Goal: Task Accomplishment & Management: Use online tool/utility

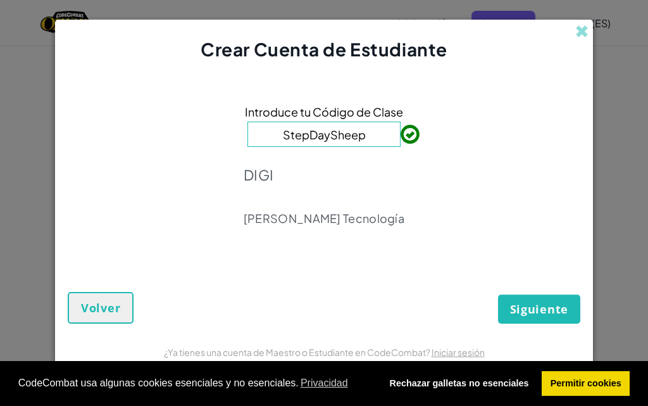
click at [454, 194] on div "Introduce tu Código de Clase StepDaySheep DIGI Reyes Tecnología" at bounding box center [324, 169] width 513 height 189
click at [526, 307] on font "Siguiente" at bounding box center [539, 308] width 58 height 15
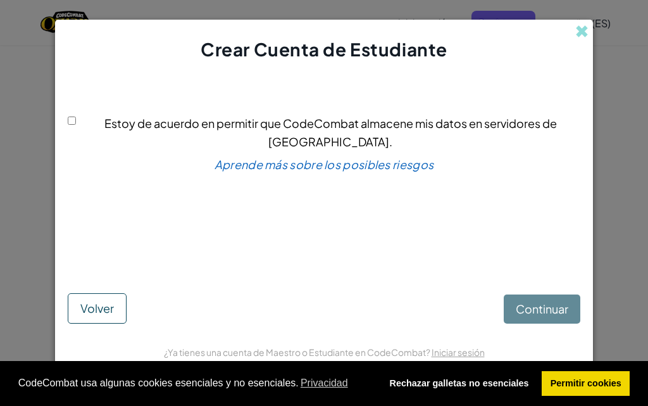
click at [548, 310] on div "Continuar Volver" at bounding box center [324, 297] width 513 height 51
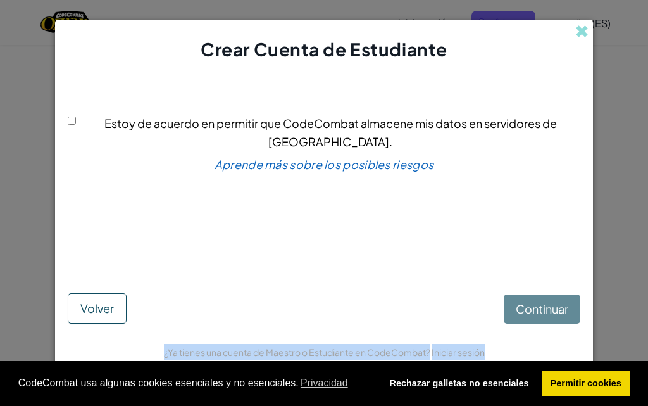
click at [548, 310] on div "Continuar Volver" at bounding box center [324, 297] width 513 height 51
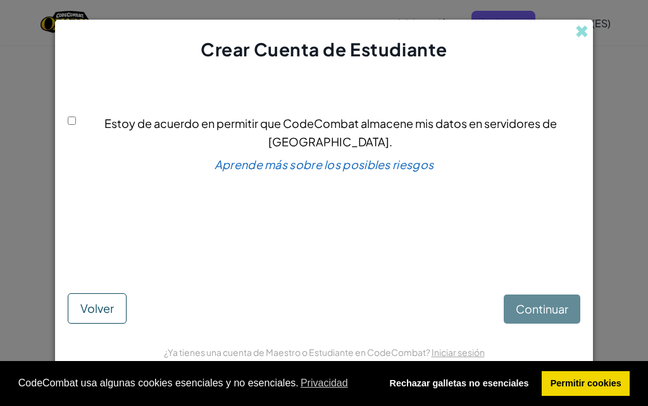
click at [455, 246] on div "Estoy de acuerdo en permitir que CodeCombat almacene mis datos en servidores de…" at bounding box center [324, 174] width 513 height 198
click at [75, 125] on input "Estoy de acuerdo en permitir que CodeCombat almacene mis datos en servidores de…" at bounding box center [72, 121] width 8 height 8
checkbox input "true"
click at [534, 306] on font "Continuar" at bounding box center [542, 308] width 53 height 15
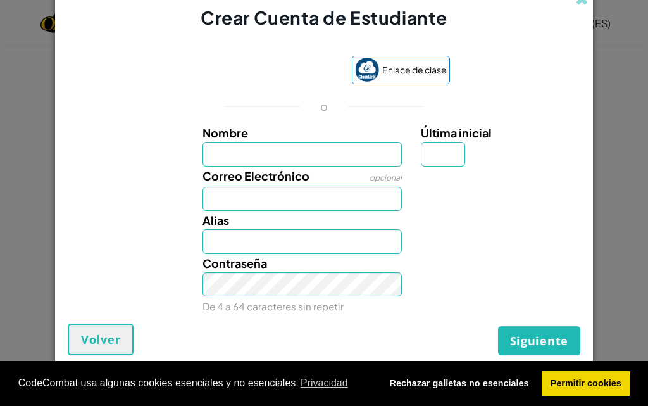
click at [465, 303] on div "Contraseña De 4 a 64 caracteres sin repetir" at bounding box center [324, 284] width 526 height 61
click at [272, 154] on input "Nombre" at bounding box center [303, 154] width 200 height 24
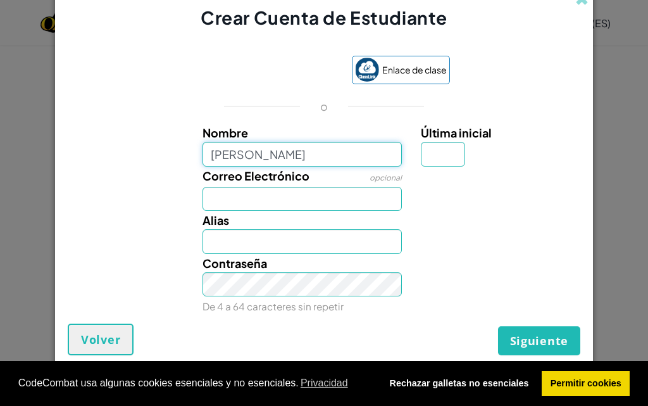
type input "Carmen"
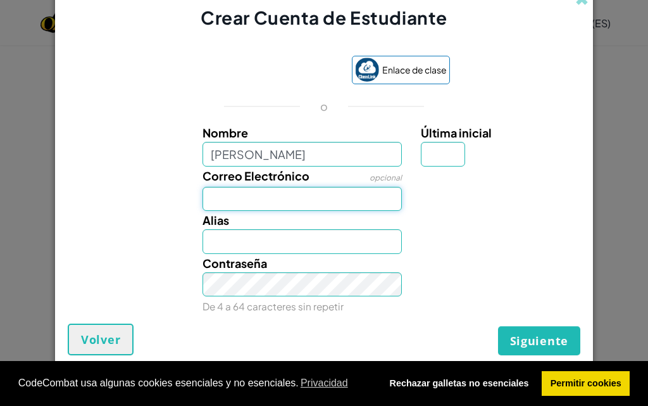
type input "Carmen"
click at [381, 200] on input "Correo Electrónico" at bounding box center [303, 199] width 200 height 24
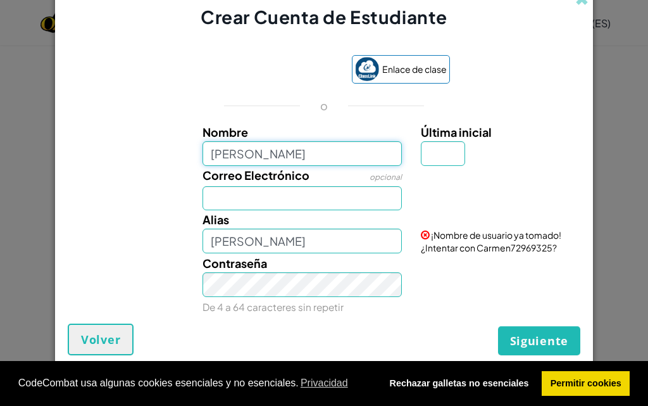
click at [271, 151] on input "Carmen" at bounding box center [303, 153] width 200 height 24
click at [212, 152] on input "Carmen" at bounding box center [303, 153] width 200 height 24
click at [252, 156] on input "Carmen" at bounding box center [303, 153] width 200 height 24
type input "Carmen82"
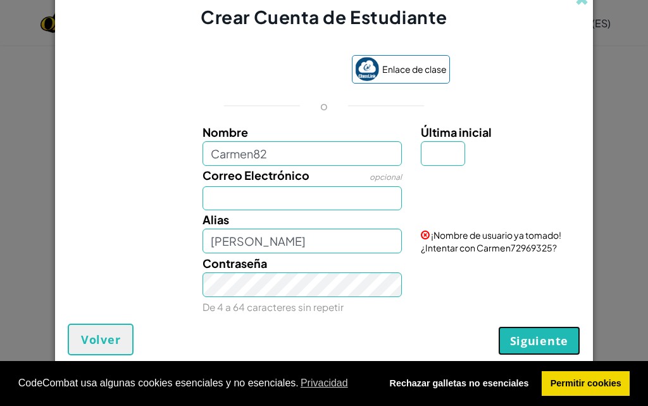
type input "Carmen82"
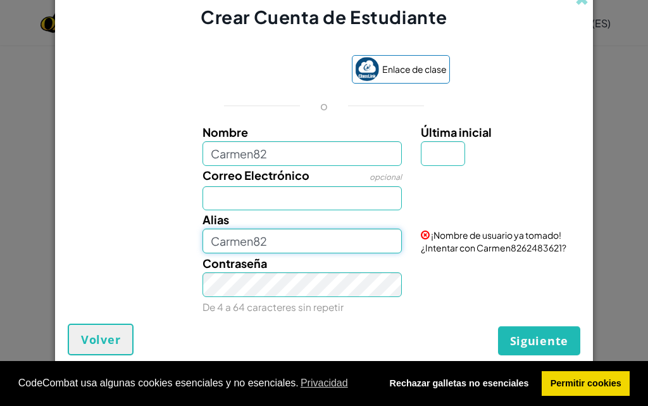
drag, startPoint x: 273, startPoint y: 239, endPoint x: 307, endPoint y: 254, distance: 37.4
click at [307, 254] on div "Nombre Carmen82 Última inicial Correo Electrónico opcional Alias Carmen82 ¡Nomb…" at bounding box center [324, 217] width 507 height 188
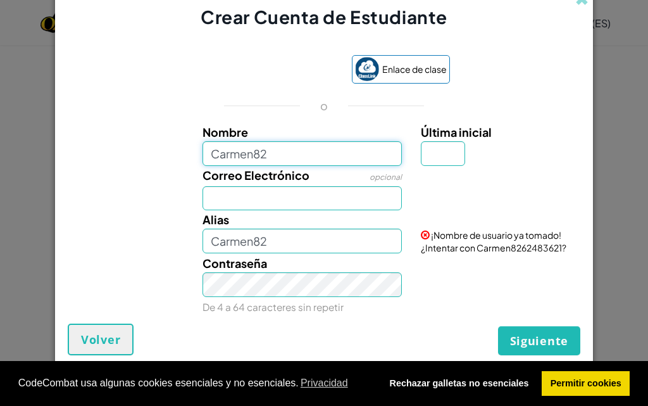
click at [290, 158] on input "Carmen82" at bounding box center [303, 153] width 200 height 24
type input "Carmen82156"
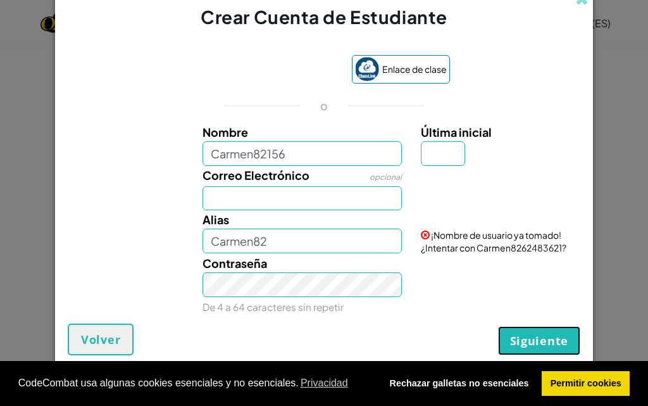
type input "Carmen82156"
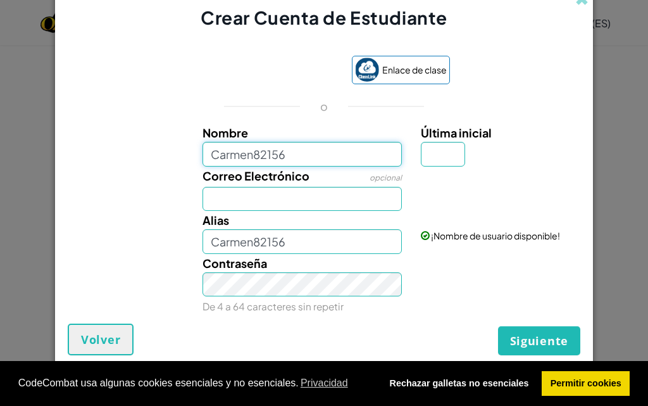
click at [269, 153] on input "Carmen82156" at bounding box center [303, 154] width 200 height 24
click at [271, 154] on input "Carmen82156" at bounding box center [303, 154] width 200 height 24
type input "Carmen82165"
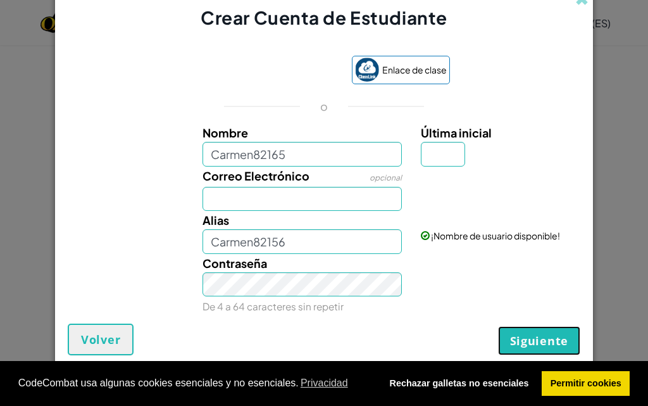
type input "Carmen82165"
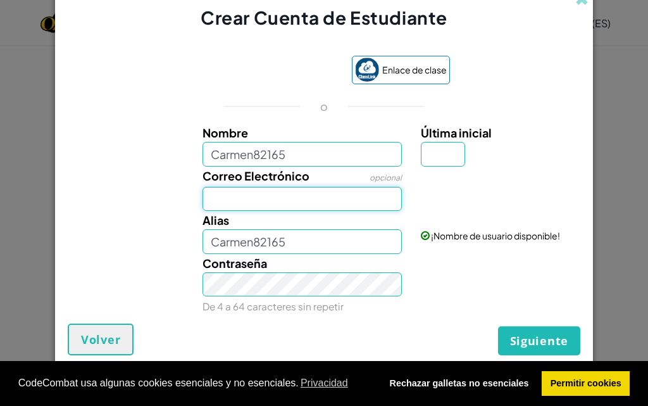
click at [256, 196] on input "Correo Electrónico" at bounding box center [303, 199] width 200 height 24
click at [434, 153] on input "Última inicial" at bounding box center [443, 154] width 44 height 24
click at [244, 207] on input "Correo Electrónico" at bounding box center [303, 199] width 200 height 24
click at [444, 154] on input "Última inicial" at bounding box center [443, 154] width 44 height 24
type input "a"
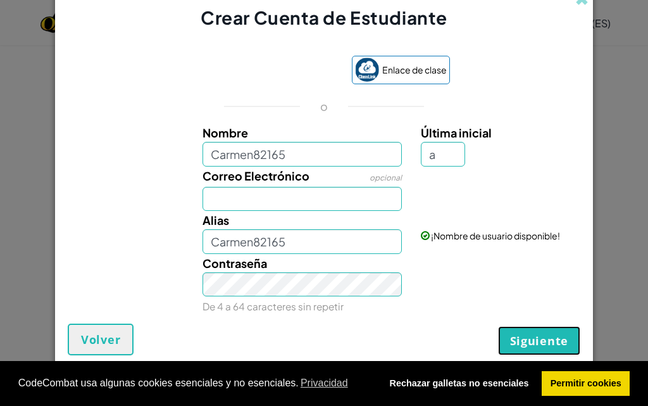
type input "Carmen82165A"
click at [534, 334] on font "Siguiente" at bounding box center [539, 340] width 58 height 15
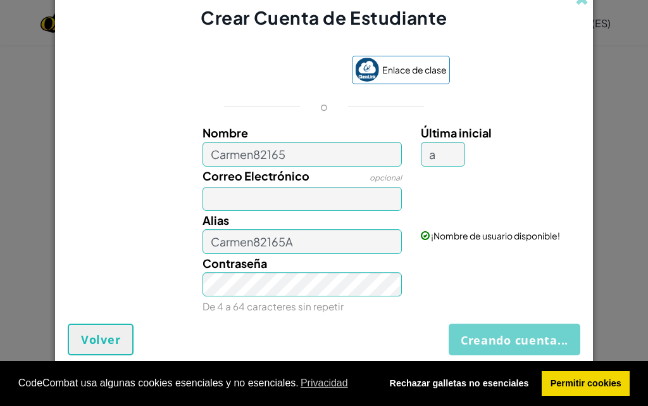
click at [534, 334] on div "Creando cuenta... Volver" at bounding box center [324, 340] width 513 height 32
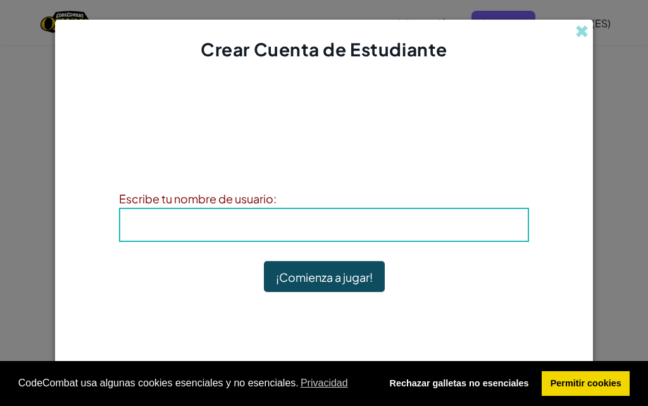
click at [247, 161] on font "Anota tu información para que no la olvides. Tu profesor también puede ayudarte…" at bounding box center [313, 159] width 389 height 30
click at [368, 225] on font ": Carmen82165A" at bounding box center [341, 224] width 101 height 15
click at [388, 218] on font ": Carmen82165A" at bounding box center [341, 224] width 101 height 15
click at [370, 222] on font ": Carmen82165A" at bounding box center [341, 224] width 101 height 15
click at [336, 224] on font ": Carmen82165A" at bounding box center [341, 224] width 101 height 15
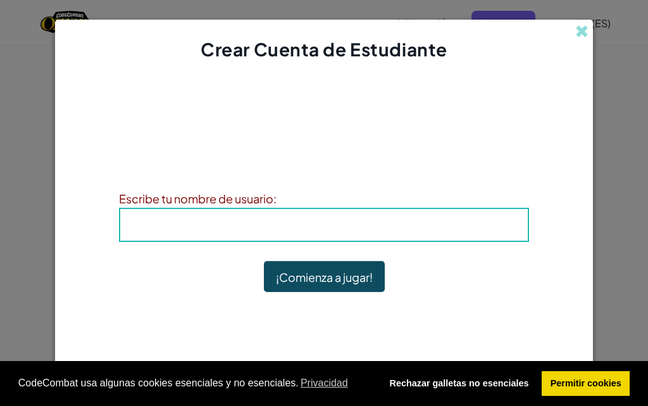
click at [249, 218] on h4 "Alias : Carmen82165A" at bounding box center [324, 224] width 382 height 19
click at [441, 149] on font "Anota tu información para que no la olvides. Tu profesor también puede ayudarte…" at bounding box center [313, 159] width 389 height 30
click at [355, 284] on font "¡Comienza a jugar!" at bounding box center [324, 277] width 97 height 15
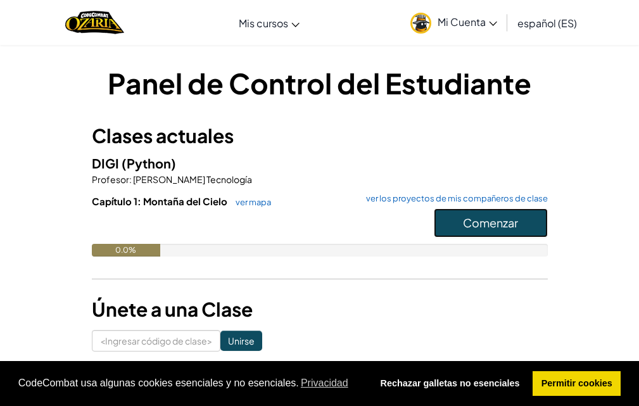
click at [470, 217] on font "Comenzar" at bounding box center [490, 222] width 55 height 15
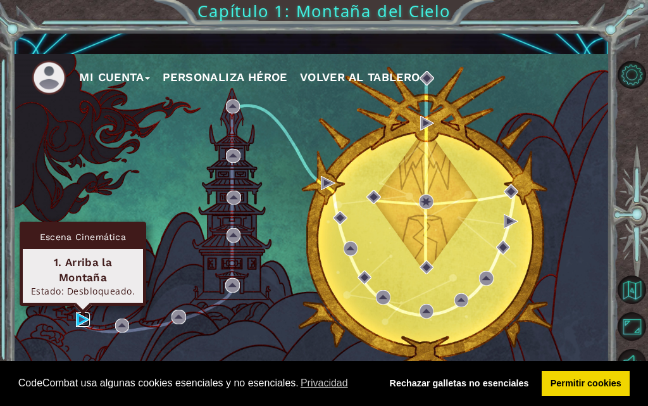
click at [78, 322] on img at bounding box center [83, 319] width 14 height 14
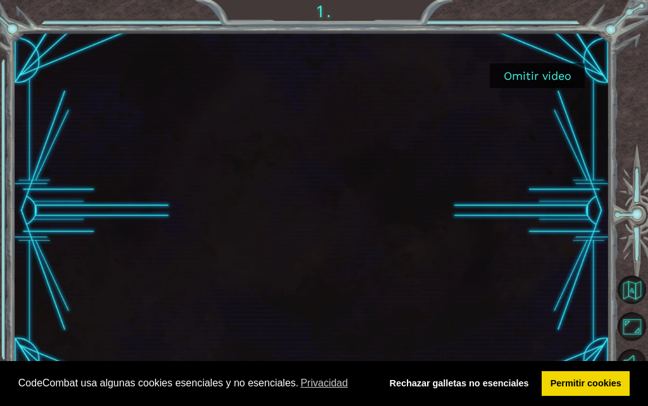
click at [531, 75] on font "Omitir video" at bounding box center [538, 75] width 68 height 13
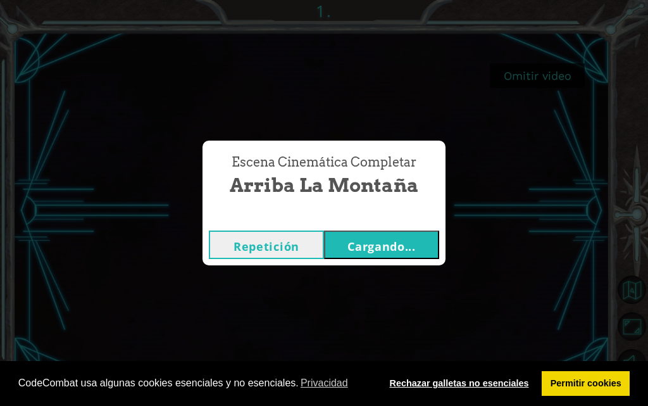
click at [465, 382] on font "Rechazar galletas no esenciales" at bounding box center [459, 383] width 139 height 10
click at [410, 243] on font "Cargando..." at bounding box center [382, 246] width 68 height 15
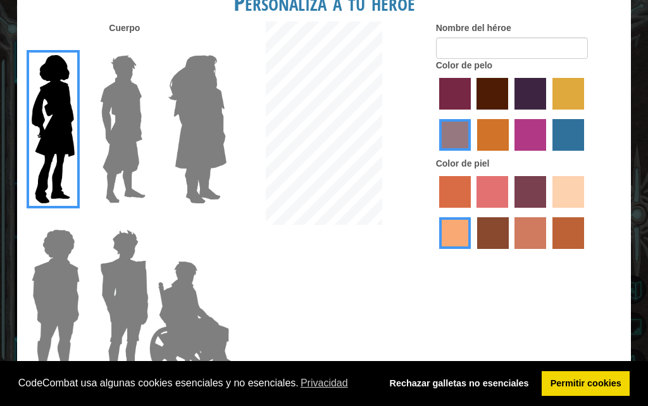
click at [189, 110] on img at bounding box center [197, 129] width 69 height 158
click at [212, 47] on input "Amatista heroica" at bounding box center [212, 47] width 0 height 0
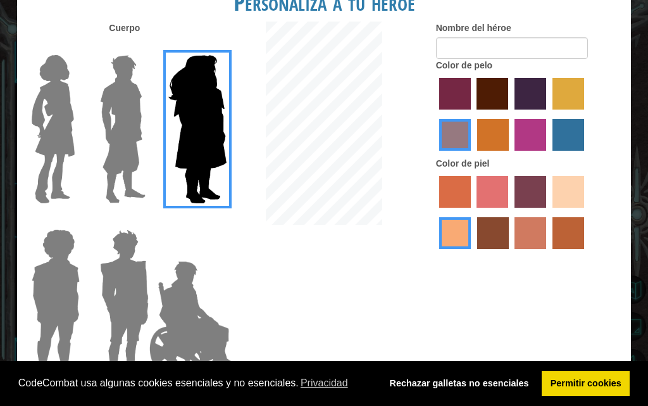
click at [47, 126] on img at bounding box center [53, 129] width 53 height 158
click at [76, 47] on input "Héroe Connie" at bounding box center [76, 47] width 0 height 0
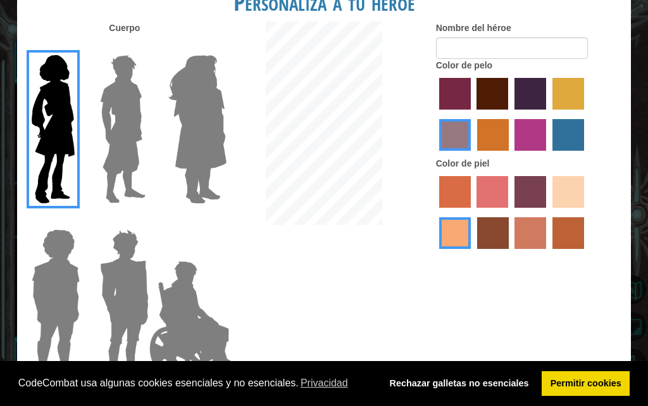
click at [564, 89] on label "color de pelo del tulipán" at bounding box center [569, 94] width 32 height 32
click at [548, 114] on input "color de pelo del tulipán" at bounding box center [548, 114] width 0 height 0
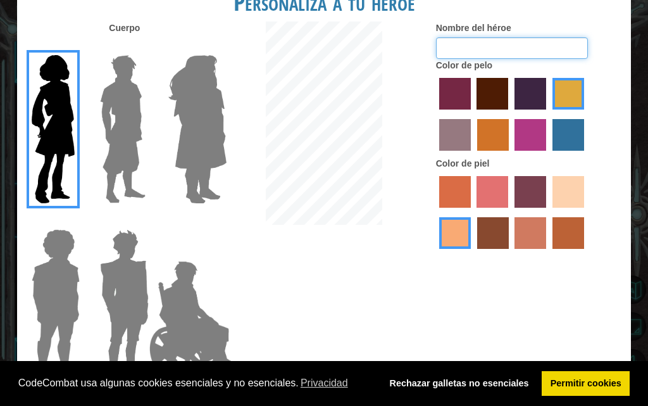
click at [517, 42] on input "Nombre del héroe" at bounding box center [512, 48] width 152 height 22
click at [456, 379] on font "Rechazar galletas no esenciales" at bounding box center [459, 383] width 139 height 10
click at [476, 377] on link "Rechazar galletas no esenciales" at bounding box center [459, 383] width 156 height 25
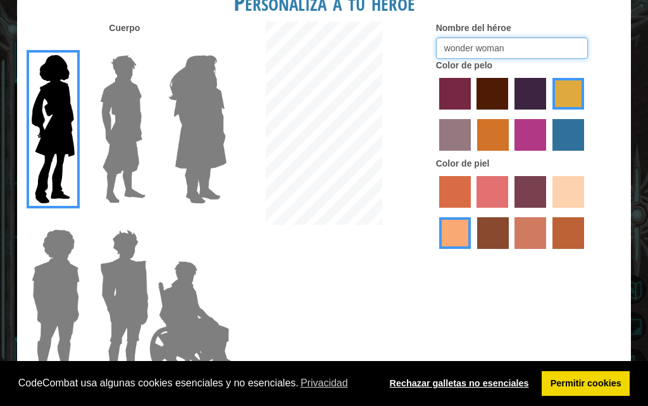
click at [476, 377] on link "Rechazar galletas no esenciales" at bounding box center [459, 383] width 156 height 25
click at [412, 384] on font "Rechazar galletas no esenciales" at bounding box center [459, 383] width 139 height 10
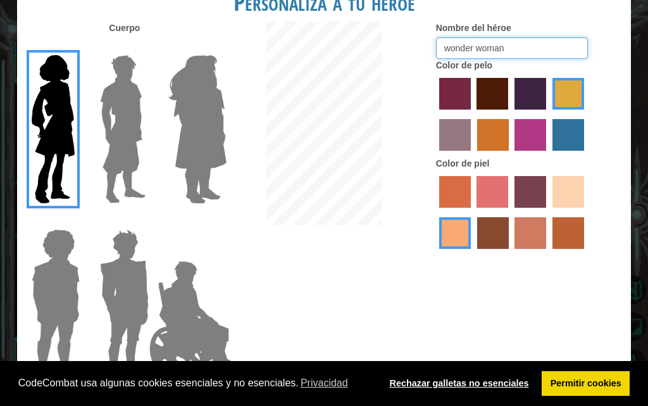
click at [413, 383] on font "Rechazar galletas no esenciales" at bounding box center [459, 383] width 139 height 10
click at [455, 384] on font "Rechazar galletas no esenciales" at bounding box center [459, 383] width 139 height 10
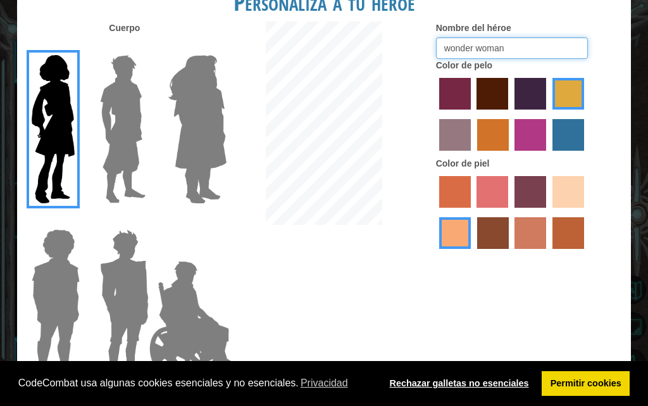
click at [455, 384] on font "Rechazar galletas no esenciales" at bounding box center [459, 383] width 139 height 10
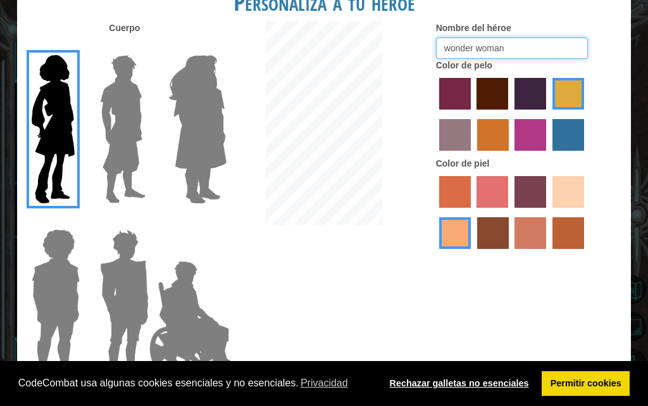
click at [455, 384] on font "Rechazar galletas no esenciales" at bounding box center [459, 383] width 139 height 10
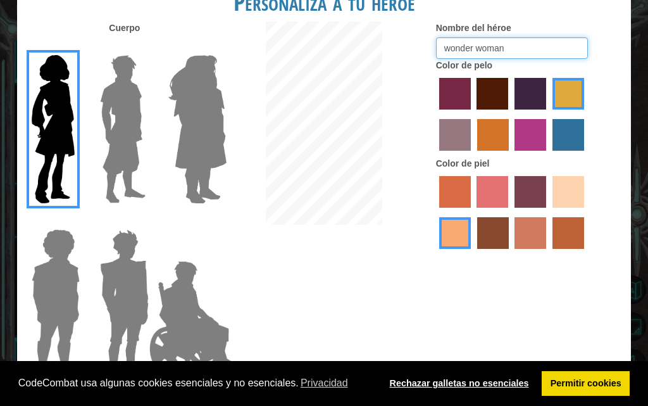
click at [455, 384] on font "Rechazar galletas no esenciales" at bounding box center [459, 383] width 139 height 10
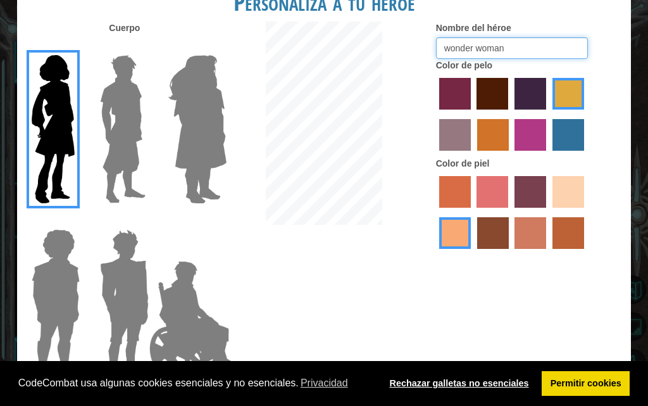
click at [470, 381] on font "Rechazar galletas no esenciales" at bounding box center [459, 383] width 139 height 10
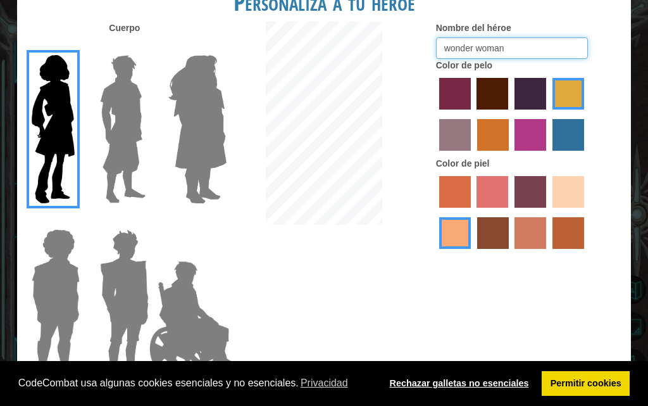
click at [470, 381] on font "Rechazar galletas no esenciales" at bounding box center [459, 383] width 139 height 10
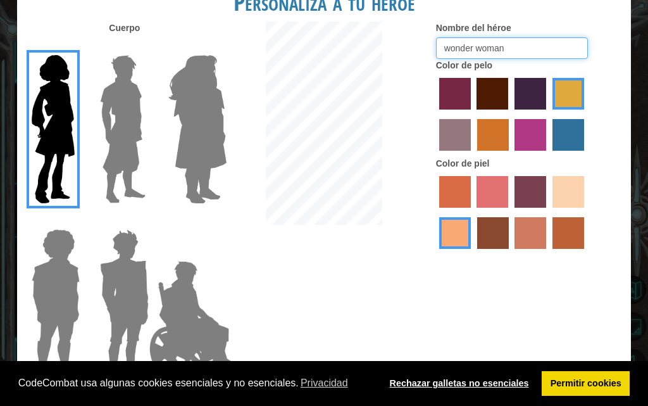
click at [470, 381] on font "Rechazar galletas no esenciales" at bounding box center [459, 383] width 139 height 10
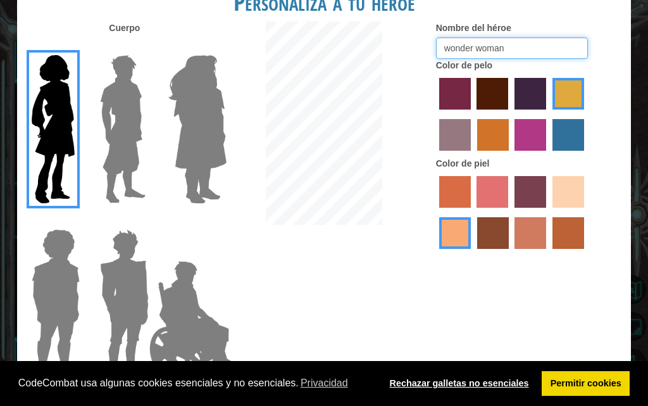
click at [470, 381] on font "Rechazar galletas no esenciales" at bounding box center [459, 383] width 139 height 10
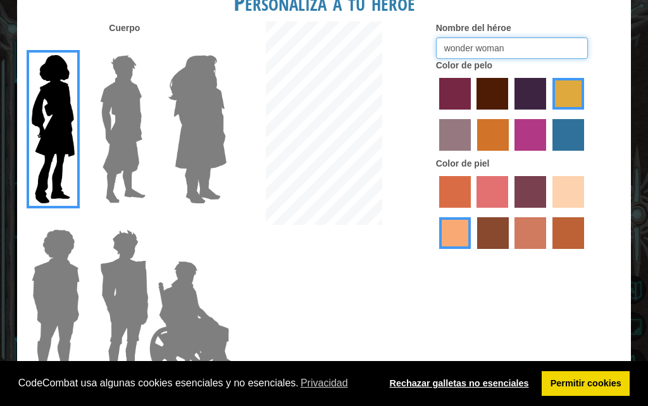
click at [470, 381] on font "Rechazar galletas no esenciales" at bounding box center [459, 383] width 139 height 10
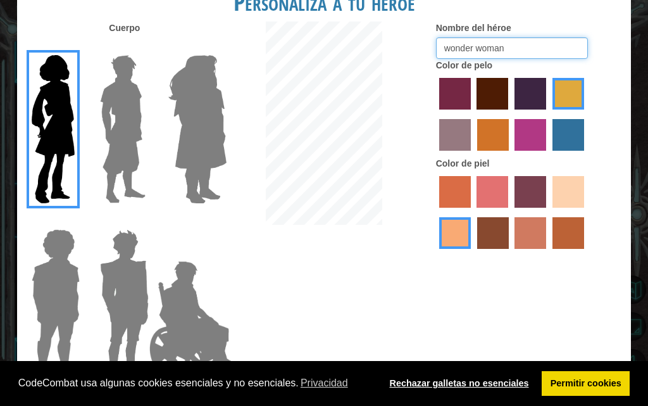
click at [470, 381] on font "Rechazar galletas no esenciales" at bounding box center [459, 383] width 139 height 10
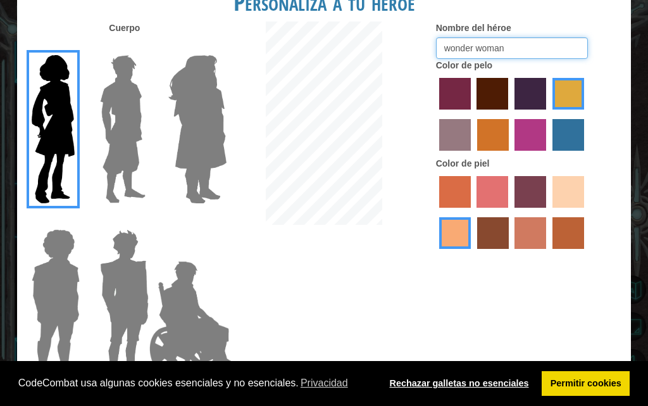
click at [470, 381] on font "Rechazar galletas no esenciales" at bounding box center [459, 383] width 139 height 10
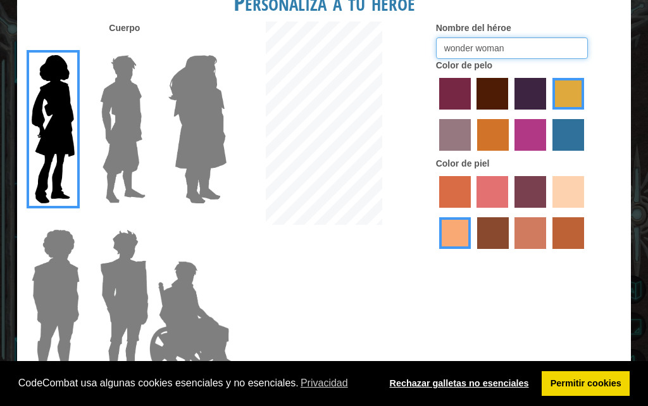
click at [470, 381] on font "Rechazar galletas no esenciales" at bounding box center [459, 383] width 139 height 10
type input "wonder woman"
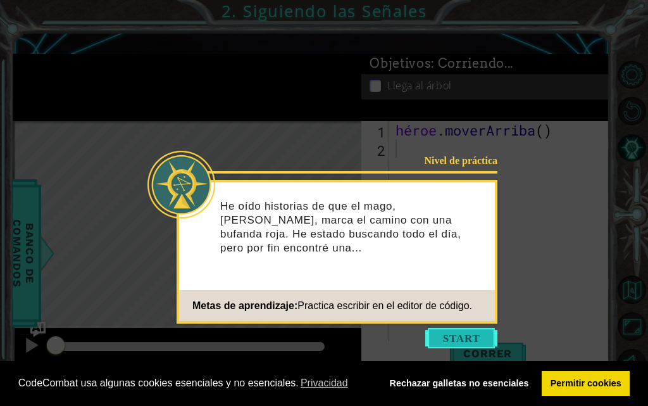
click at [480, 335] on button "Comenzar" at bounding box center [461, 338] width 72 height 20
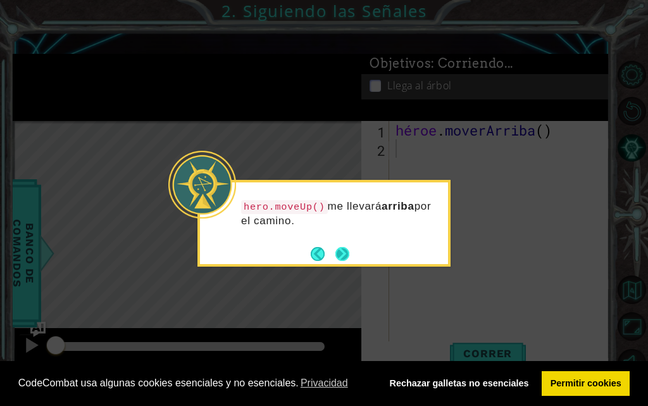
click at [338, 254] on button "Próximo" at bounding box center [343, 254] width 14 height 14
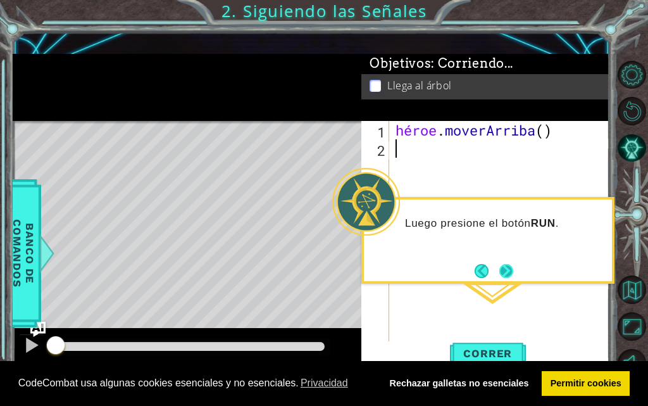
click at [507, 268] on button "Próximo" at bounding box center [507, 271] width 14 height 14
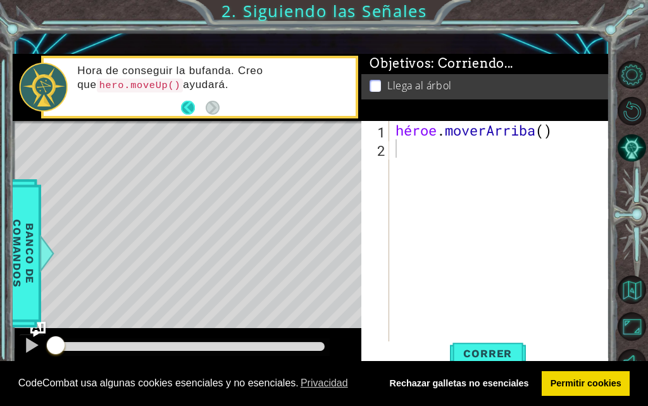
click at [185, 106] on button "Atrás" at bounding box center [193, 108] width 25 height 14
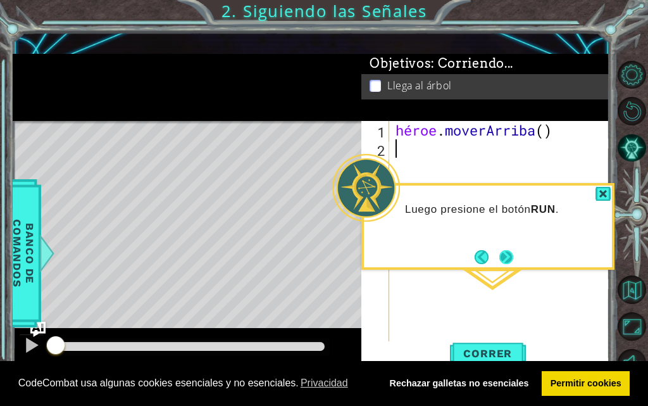
click at [505, 255] on button "Próximo" at bounding box center [507, 257] width 14 height 14
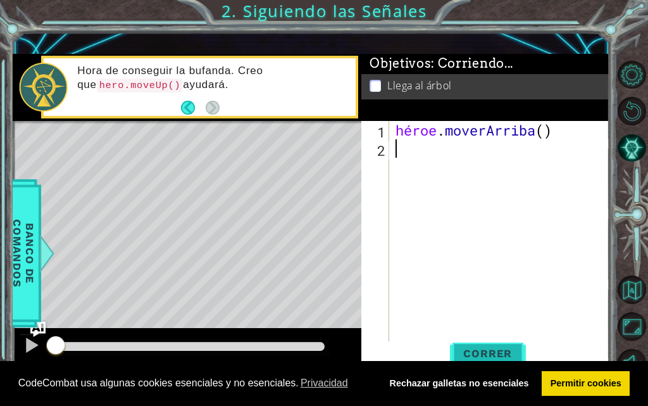
click at [487, 355] on font "Correr" at bounding box center [487, 353] width 49 height 13
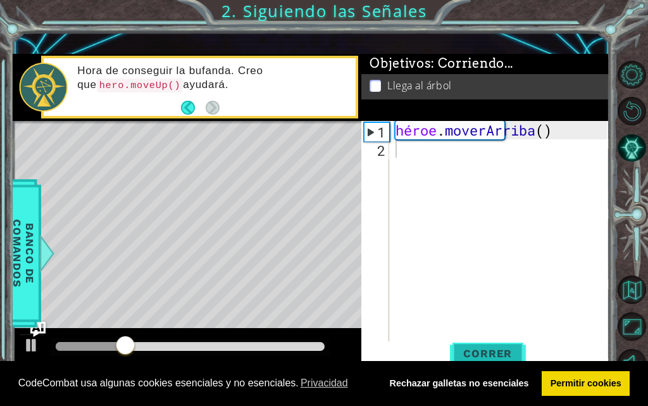
click at [487, 348] on font "Correr" at bounding box center [487, 353] width 49 height 13
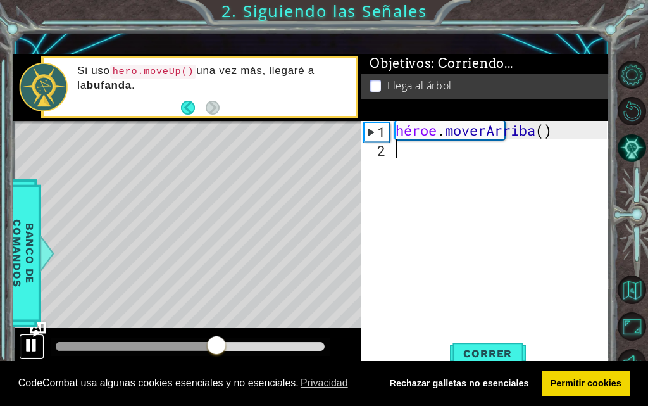
click at [28, 344] on div at bounding box center [31, 345] width 16 height 16
drag, startPoint x: 217, startPoint y: 337, endPoint x: 28, endPoint y: 348, distance: 189.0
click at [28, 347] on div at bounding box center [187, 348] width 349 height 41
drag, startPoint x: 54, startPoint y: 346, endPoint x: 22, endPoint y: 352, distance: 32.8
click at [22, 352] on div at bounding box center [187, 348] width 349 height 41
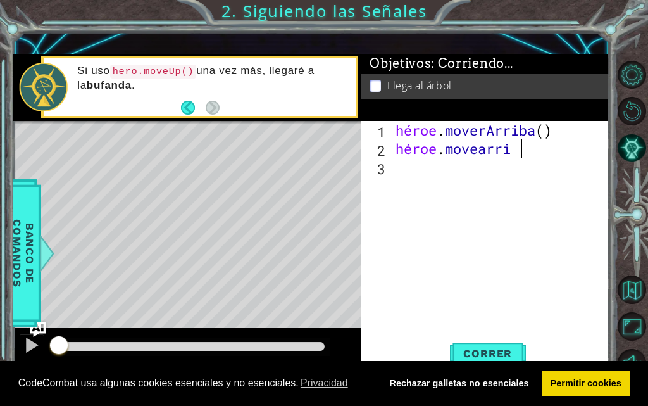
scroll to position [0, 6]
type textarea "heroe.moverarba"
type textarea "heroe.moverarbai"
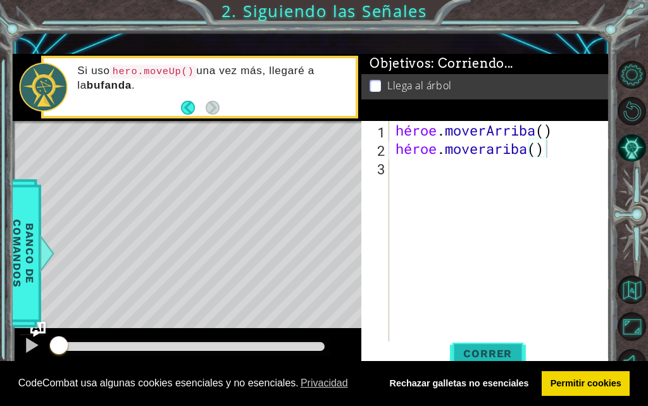
click at [500, 353] on font "Correr" at bounding box center [487, 353] width 49 height 13
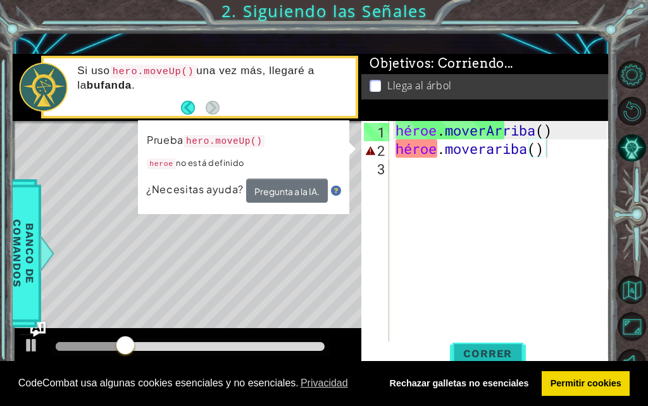
click at [500, 352] on font "Correr" at bounding box center [487, 353] width 49 height 13
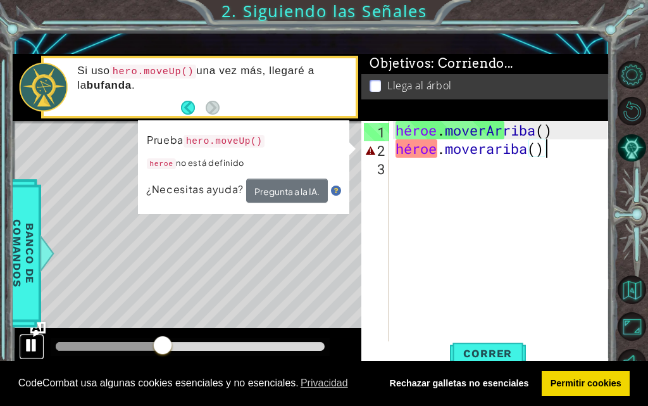
click at [29, 346] on div at bounding box center [31, 345] width 16 height 16
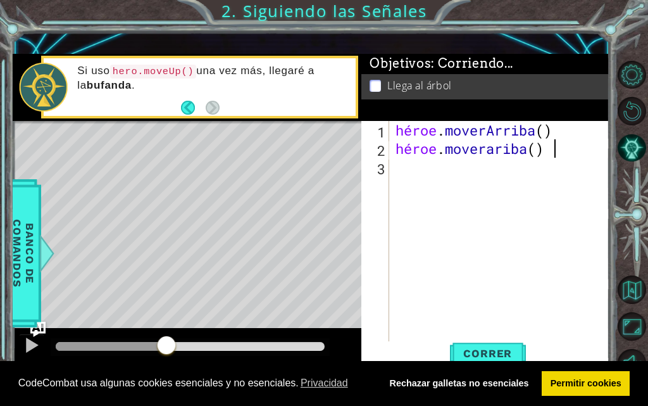
click at [500, 151] on div "héroe . [PERSON_NAME] ( ) héroe . [GEOGRAPHIC_DATA] ( )" at bounding box center [503, 249] width 220 height 257
click at [487, 151] on div "héroe . [PERSON_NAME] ( ) héroe . [GEOGRAPHIC_DATA] ( )" at bounding box center [503, 249] width 220 height 257
click at [574, 131] on div "héroe . [PERSON_NAME] ( ) héroe . [GEOGRAPHIC_DATA] ( )" at bounding box center [503, 249] width 220 height 257
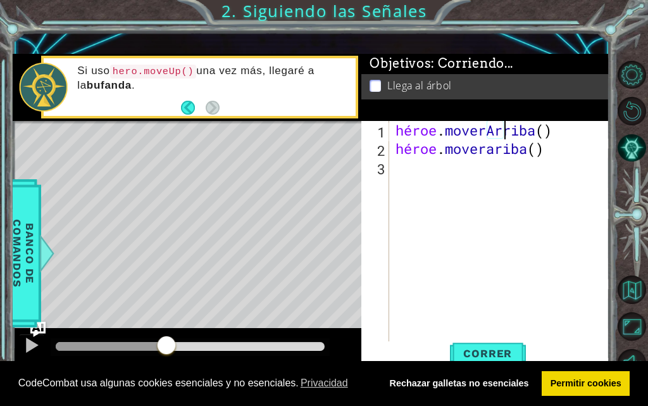
click at [547, 132] on div "héroe . [PERSON_NAME] ( ) héroe . [GEOGRAPHIC_DATA] ( )" at bounding box center [503, 249] width 220 height 257
click at [578, 129] on div "héroe . [PERSON_NAME] ( ) héroe . [GEOGRAPHIC_DATA] ( )" at bounding box center [503, 249] width 220 height 257
click at [578, 129] on div "héroe . [PERSON_NAME] ( ) héroe . [GEOGRAPHIC_DATA] ( )" at bounding box center [500, 231] width 214 height 220
click at [578, 129] on div "héroe . [PERSON_NAME] ( ) héroe . [GEOGRAPHIC_DATA] ( )" at bounding box center [503, 249] width 220 height 257
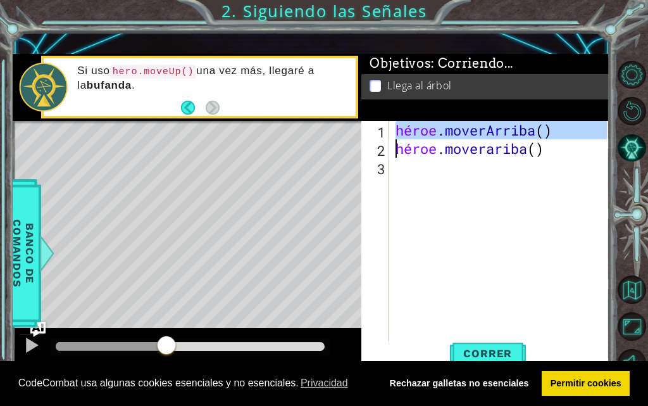
click at [578, 129] on div "héroe . [PERSON_NAME] ( ) héroe . [GEOGRAPHIC_DATA] ( )" at bounding box center [503, 249] width 220 height 257
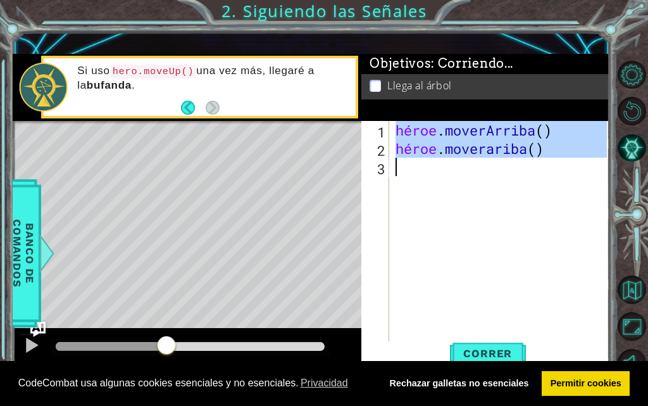
click at [584, 148] on div "héroe . [PERSON_NAME] ( ) héroe . [GEOGRAPHIC_DATA] ( )" at bounding box center [500, 231] width 214 height 220
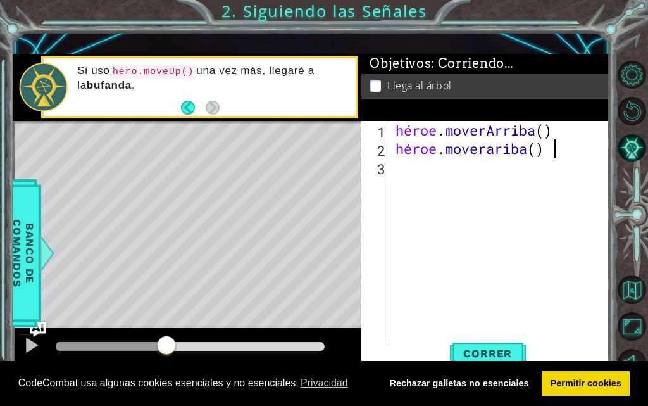
drag, startPoint x: 584, startPoint y: 148, endPoint x: 566, endPoint y: 148, distance: 17.7
click at [566, 148] on div "héroe . [PERSON_NAME] ( ) héroe . [GEOGRAPHIC_DATA] ( )" at bounding box center [503, 249] width 220 height 257
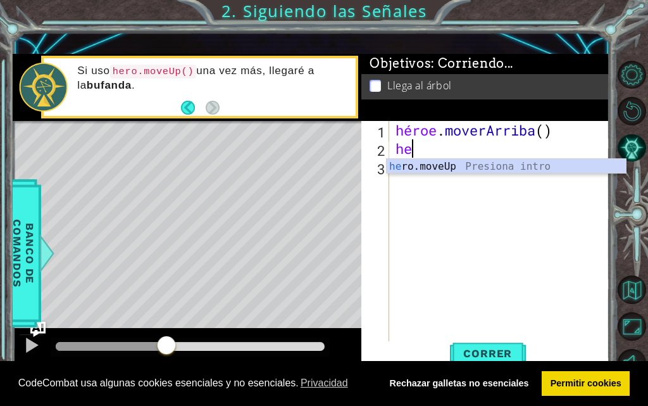
scroll to position [0, 0]
type textarea "h"
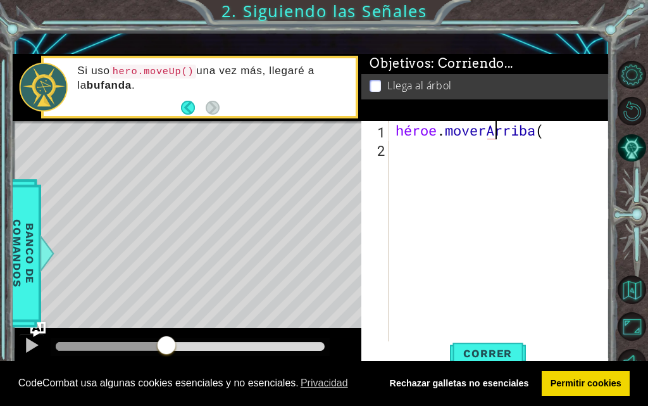
scroll to position [0, 4]
type textarea "hero.moveUp(2)"
click at [498, 353] on font "Correr" at bounding box center [487, 353] width 49 height 13
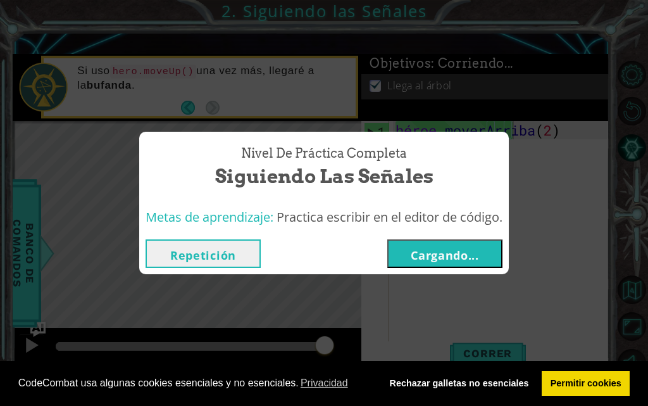
click at [462, 251] on font "Cargando..." at bounding box center [445, 255] width 68 height 15
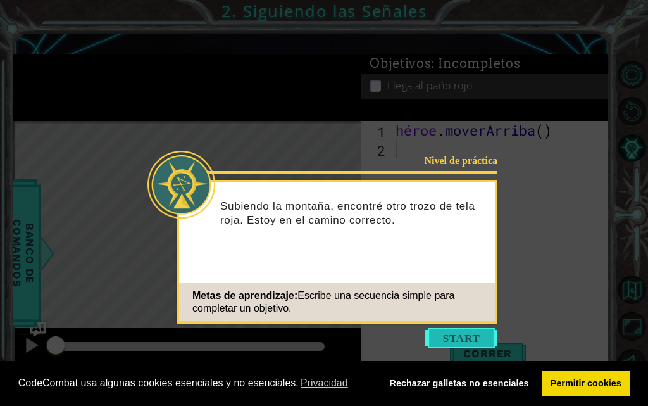
click at [441, 338] on button "Comenzar" at bounding box center [461, 338] width 72 height 20
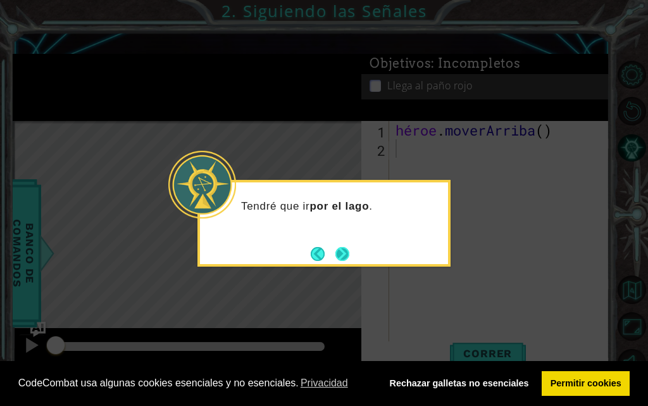
click at [345, 255] on button "Próximo" at bounding box center [343, 254] width 14 height 14
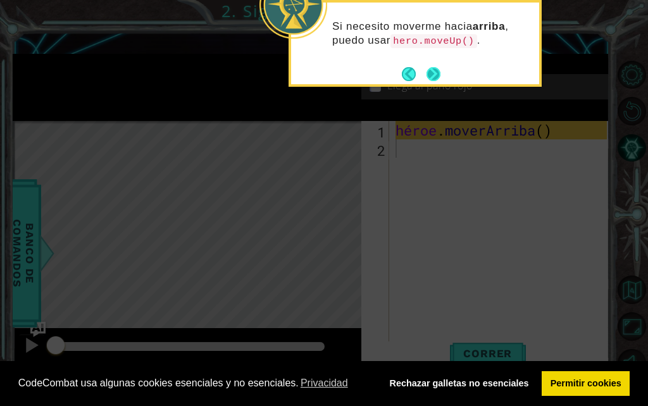
click at [436, 69] on button "Próximo" at bounding box center [434, 74] width 14 height 14
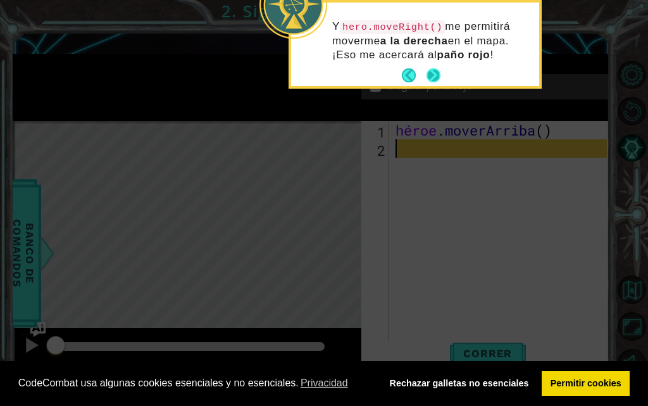
click at [429, 72] on button "Próximo" at bounding box center [434, 75] width 14 height 14
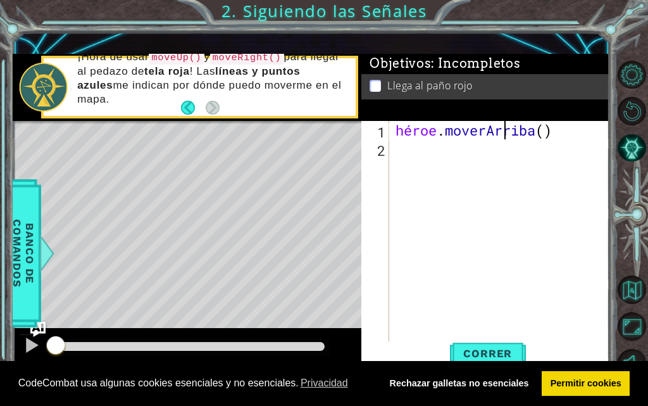
click at [577, 133] on div "héroe . [GEOGRAPHIC_DATA] ( )" at bounding box center [503, 249] width 220 height 257
click at [577, 133] on div "héroe . [GEOGRAPHIC_DATA] ( )" at bounding box center [500, 231] width 214 height 220
type textarea "hero.moveUp(1)"
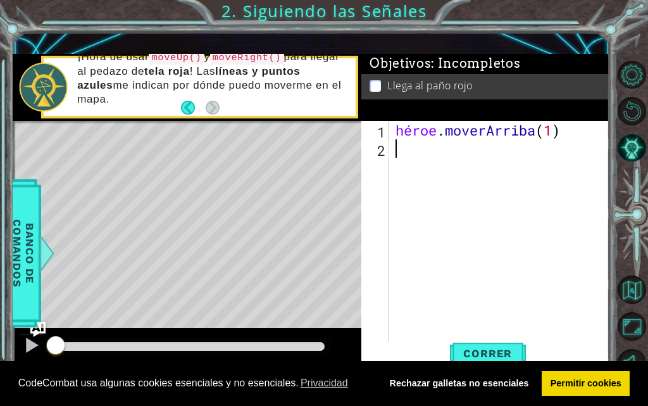
click at [408, 143] on div "héroe . [GEOGRAPHIC_DATA] ( 1 )" at bounding box center [503, 249] width 220 height 257
type textarea "heroe.moverDerecha(1)"
click at [402, 167] on div "héroe . moverArriba ( 1 ) héroe . moverDerecha ( 1 )" at bounding box center [503, 249] width 220 height 257
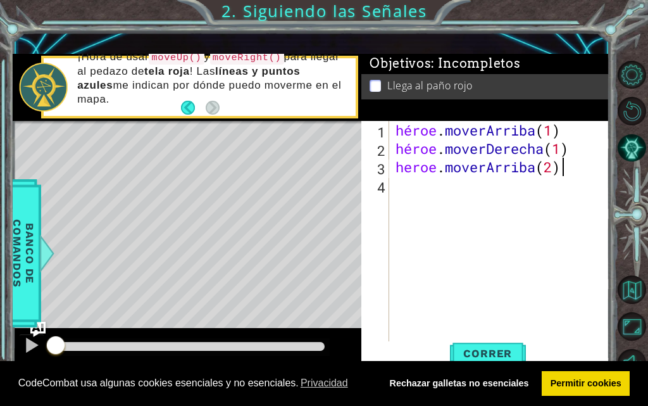
scroll to position [0, 7]
click at [491, 353] on font "Correr" at bounding box center [487, 353] width 49 height 13
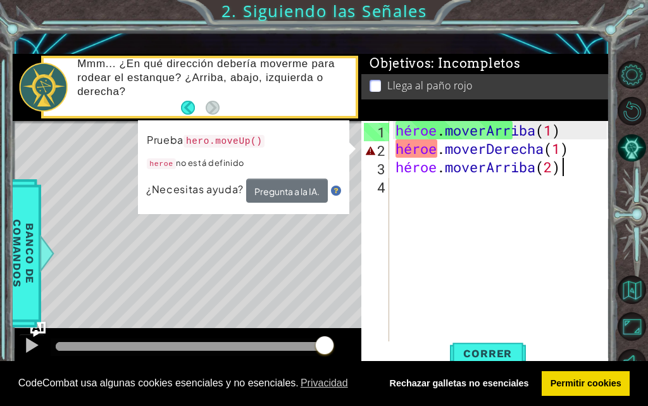
click at [598, 149] on div "héroe . moverArriba ( 1 ) héroe . moverDerecha ( 1 ) héroe . [GEOGRAPHIC_DATA] …" at bounding box center [503, 249] width 220 height 257
click at [189, 194] on font "¿Necesitas ayuda?" at bounding box center [195, 188] width 98 height 13
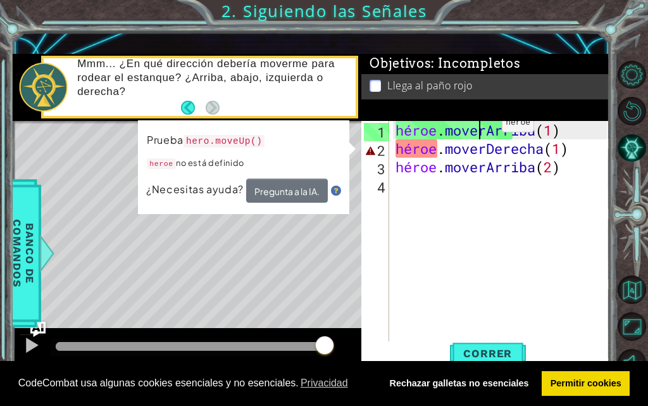
click at [483, 126] on div "héroe . moverArriba ( 1 ) héroe . moverDerecha ( 1 ) héroe . [GEOGRAPHIC_DATA] …" at bounding box center [503, 249] width 220 height 257
click at [504, 148] on div "héroe . moverArriba ( 1 ) héroe . moverDerecha ( 1 ) héroe . [GEOGRAPHIC_DATA] …" at bounding box center [503, 249] width 220 height 257
click at [504, 149] on div "héroe . moverArriba ( 1 ) héroe . moverDerecha ( 1 ) héroe . [GEOGRAPHIC_DATA] …" at bounding box center [503, 249] width 220 height 257
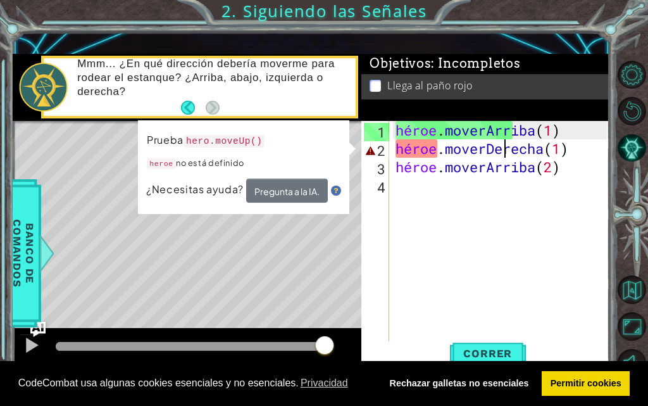
click at [565, 150] on div "héroe . moverArriba ( 1 ) héroe . moverDerecha ( 1 ) héroe . [GEOGRAPHIC_DATA] …" at bounding box center [503, 249] width 220 height 257
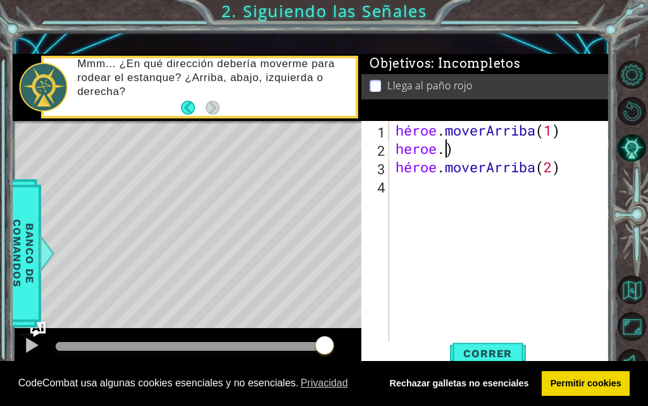
scroll to position [0, 2]
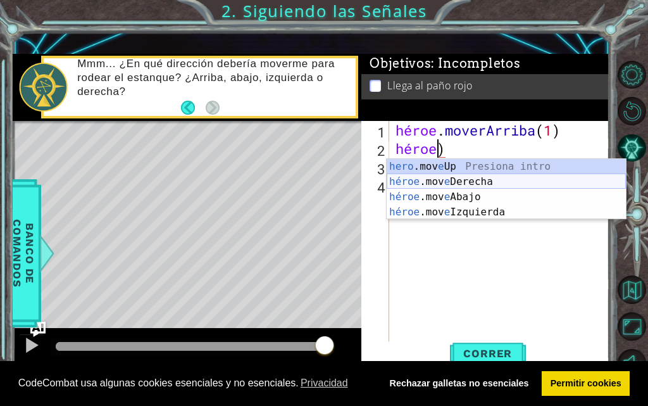
click at [467, 186] on div "hero .mov e Up Presiona intro héroe .mov e Derecha Introducción a la presión hé…" at bounding box center [506, 204] width 239 height 91
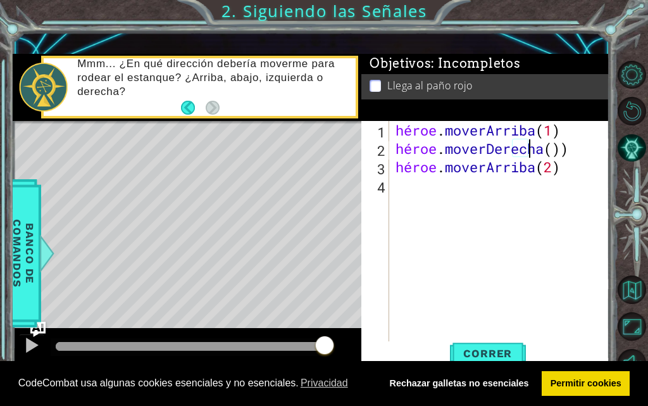
click at [596, 151] on div "héroe . moverArriba ( 1 ) héroe . [PERSON_NAME] ( )) héroe . [GEOGRAPHIC_DATA] …" at bounding box center [503, 249] width 220 height 257
click at [490, 346] on button "Correr" at bounding box center [488, 353] width 76 height 25
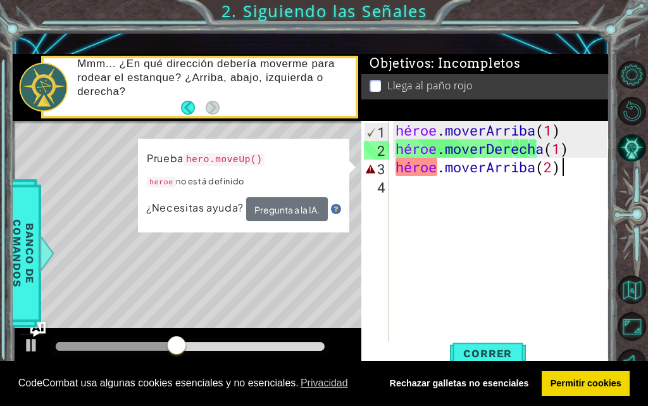
click at [590, 168] on div "héroe . moverArriba ( 1 ) héroe . moverDerecha ( 1 ) héroe . [GEOGRAPHIC_DATA] …" at bounding box center [503, 249] width 220 height 257
click at [591, 168] on div "héroe . moverArriba ( 1 ) héroe . moverDerecha ( 1 ) héroe . [GEOGRAPHIC_DATA] …" at bounding box center [503, 249] width 220 height 257
click at [592, 168] on div "héroe . moverArriba ( 1 ) héroe . moverDerecha ( 1 ) héroe . [GEOGRAPHIC_DATA] …" at bounding box center [503, 249] width 220 height 257
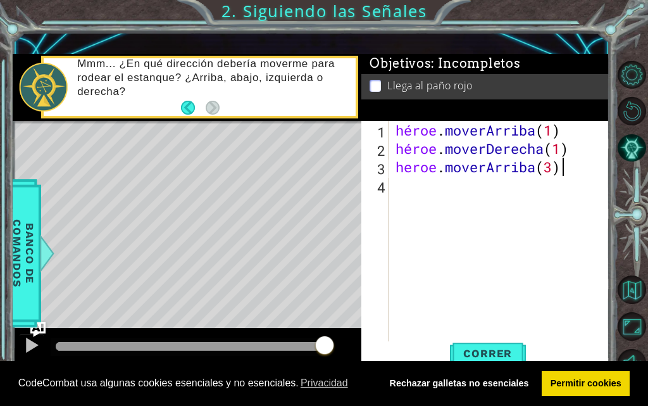
scroll to position [0, 7]
click at [487, 350] on font "Correr" at bounding box center [487, 353] width 49 height 13
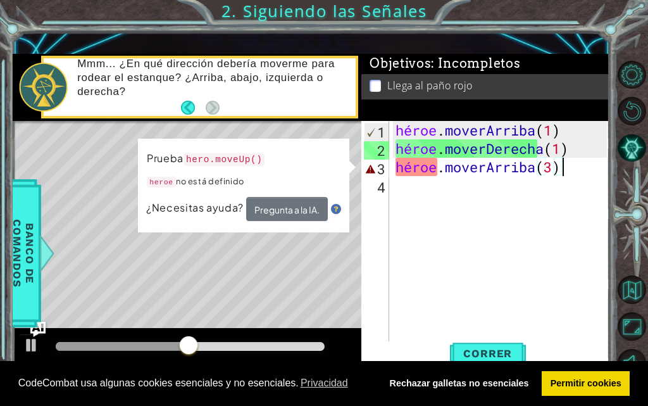
click at [591, 168] on div "héroe . moverArriba ( 1 ) héroe . moverDerecha ( 1 ) héroe . [GEOGRAPHIC_DATA] …" at bounding box center [503, 249] width 220 height 257
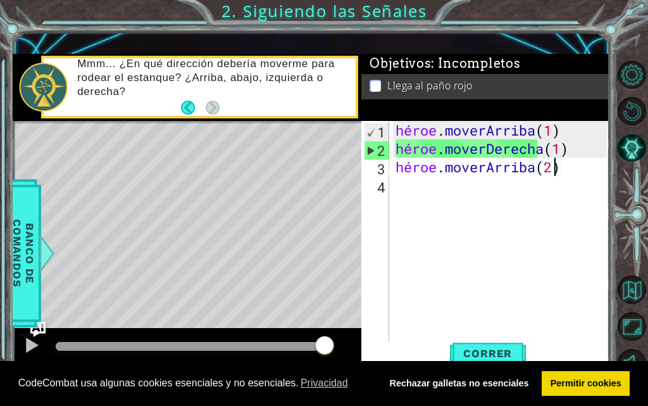
click at [552, 168] on div "héroe . moverArriba ( 1 ) héroe . moverDerecha ( 1 ) héroe . [GEOGRAPHIC_DATA] …" at bounding box center [503, 249] width 220 height 257
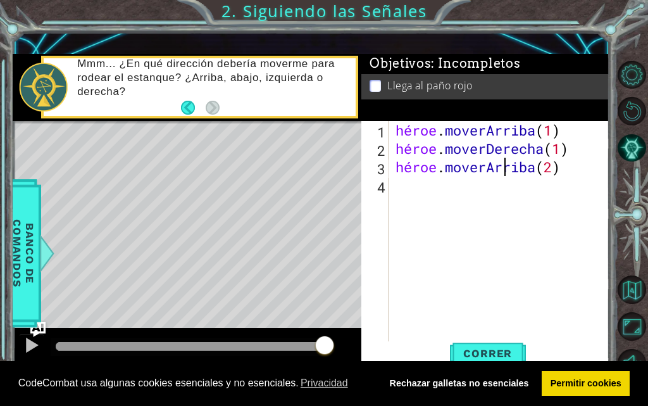
click at [504, 167] on div "héroe . moverArriba ( 1 ) héroe . moverDerecha ( 1 ) héroe . [GEOGRAPHIC_DATA] …" at bounding box center [503, 249] width 220 height 257
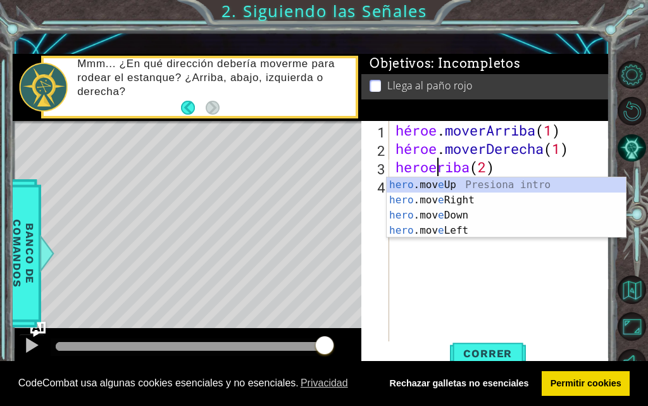
scroll to position [0, 4]
click at [483, 235] on div "hero .mov e Up Presiona intro héroe .mov e Derecha Introducción a la presión hé…" at bounding box center [506, 222] width 239 height 91
type textarea "hero.moveLeft(1)(2)"
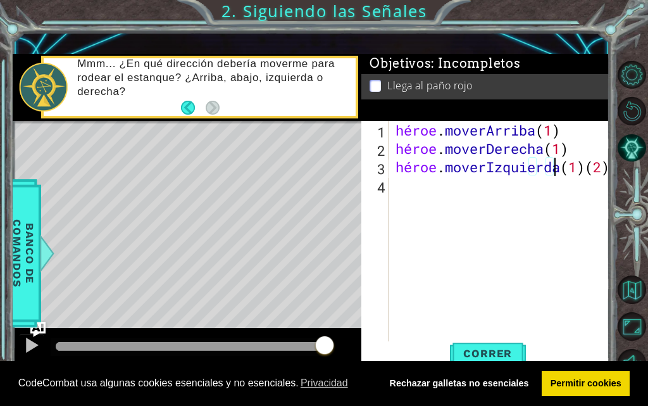
click at [599, 169] on div "héroe . moverArriba ( 1 ) héroe . moverDerecha ( 1 ) héroe . [GEOGRAPHIC_DATA] …" at bounding box center [503, 249] width 220 height 257
drag, startPoint x: 519, startPoint y: 189, endPoint x: 577, endPoint y: 192, distance: 58.3
click at [577, 192] on div "héroe . moverArriba ( 1 ) héroe . moverDerecha ( 1 ) héroe . [GEOGRAPHIC_DATA] …" at bounding box center [503, 249] width 220 height 257
click at [491, 349] on font "Correr" at bounding box center [487, 353] width 49 height 13
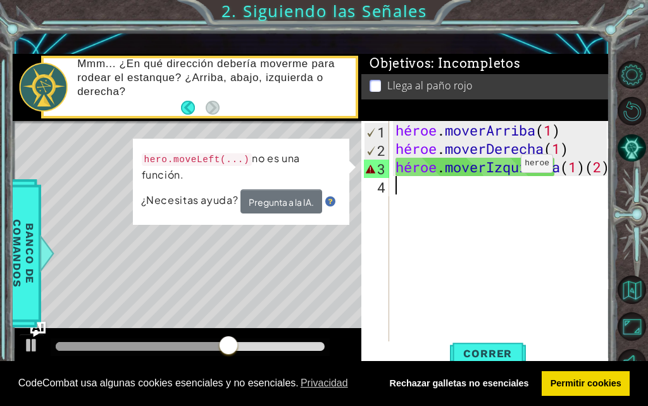
click at [502, 167] on div "héroe . moverArriba ( 1 ) héroe . moverDerecha ( 1 ) héroe . [GEOGRAPHIC_DATA] …" at bounding box center [503, 249] width 220 height 257
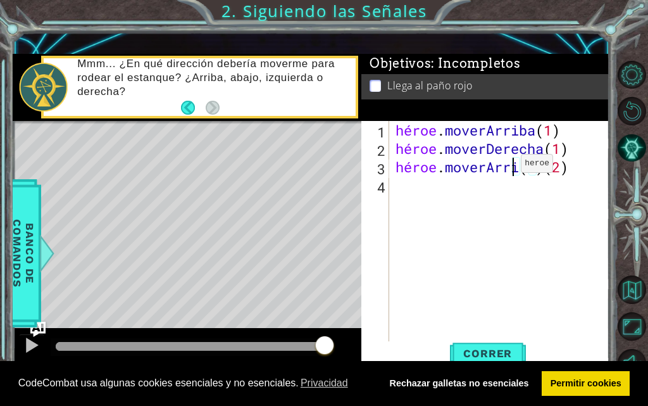
scroll to position [0, 6]
click at [492, 354] on font "Correr" at bounding box center [487, 353] width 49 height 13
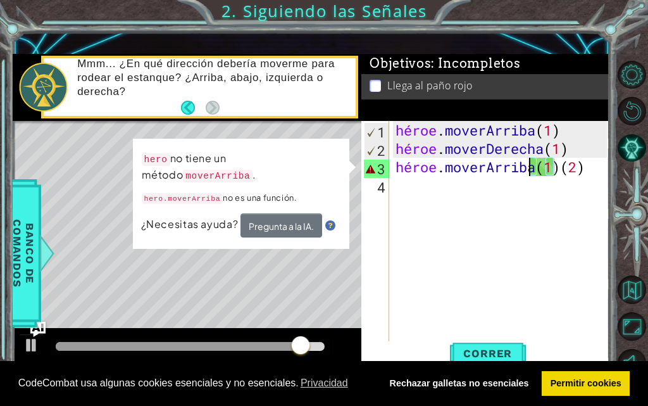
click at [598, 166] on div "héroe . moverArriba ( 1 ) héroe . moverDerecha ( 1 ) héroe . [GEOGRAPHIC_DATA] …" at bounding box center [503, 249] width 220 height 257
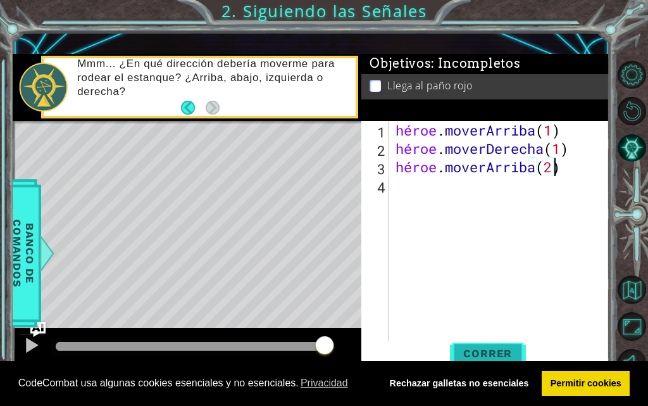
type textarea "hero.moverArriba(2)"
click at [492, 351] on font "Correr" at bounding box center [487, 353] width 49 height 13
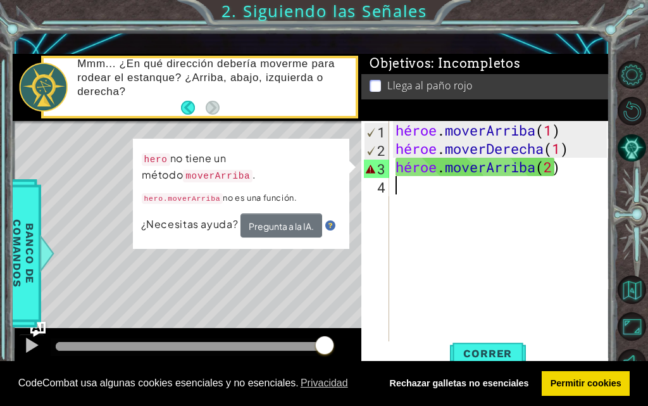
click at [406, 231] on div "héroe . moverArriba ( 1 ) héroe . moverDerecha ( 1 ) héroe . [GEOGRAPHIC_DATA] …" at bounding box center [503, 249] width 220 height 257
click at [406, 227] on div "héroe . moverArriba ( 1 ) héroe . moverDerecha ( 1 ) héroe . [GEOGRAPHIC_DATA] …" at bounding box center [503, 249] width 220 height 257
click at [313, 170] on td "hero no tiene un método moverArriba . hero.moverArriba no es una función." at bounding box center [241, 181] width 200 height 63
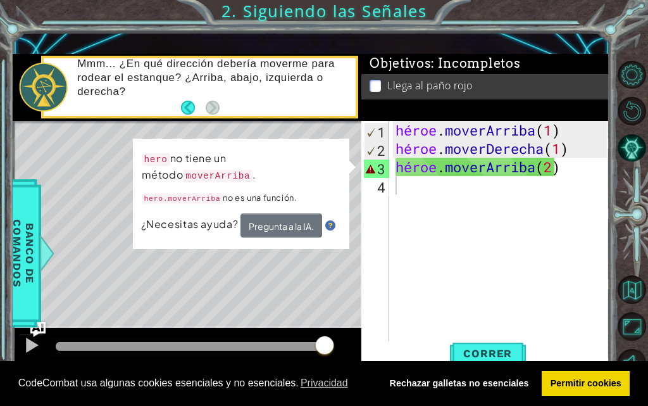
click at [344, 165] on div "hero no tiene un método moverArriba . hero.moverArriba no es una función. ¿Nece…" at bounding box center [241, 194] width 217 height 110
click at [37, 344] on div at bounding box center [31, 345] width 16 height 16
click at [32, 346] on div at bounding box center [31, 345] width 16 height 16
click at [32, 346] on button at bounding box center [31, 347] width 25 height 26
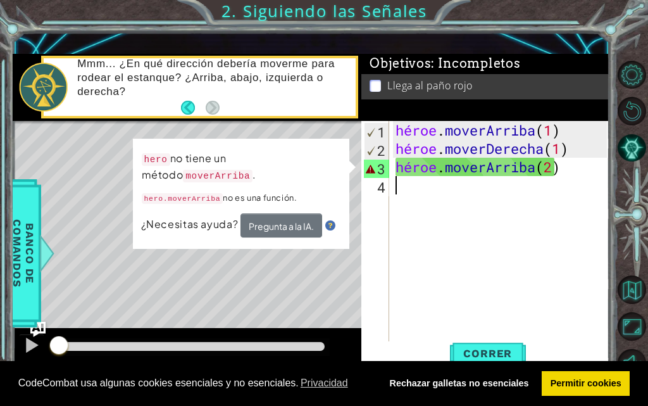
click at [58, 342] on div at bounding box center [58, 346] width 23 height 23
click at [587, 131] on div "héroe . moverArriba ( 1 ) héroe . moverDerecha ( 1 ) héroe . [GEOGRAPHIC_DATA] …" at bounding box center [503, 249] width 220 height 257
click at [581, 131] on div "héroe . moverArriba ( 1 ) héroe . moverDerecha ( 1 ) héroe . [GEOGRAPHIC_DATA] …" at bounding box center [500, 231] width 214 height 220
click at [568, 131] on div "héroe . moverArriba ( 1 ) héroe . moverDerecha ( 1 ) héroe . [GEOGRAPHIC_DATA] …" at bounding box center [503, 249] width 220 height 257
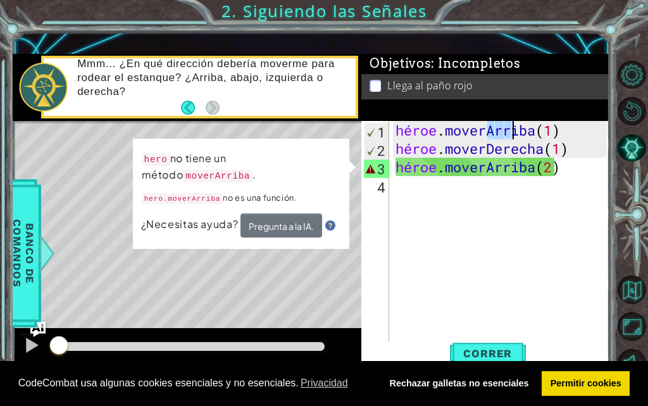
click at [568, 131] on div "héroe . moverArriba ( 1 ) héroe . moverDerecha ( 1 ) héroe . [GEOGRAPHIC_DATA] …" at bounding box center [503, 249] width 220 height 257
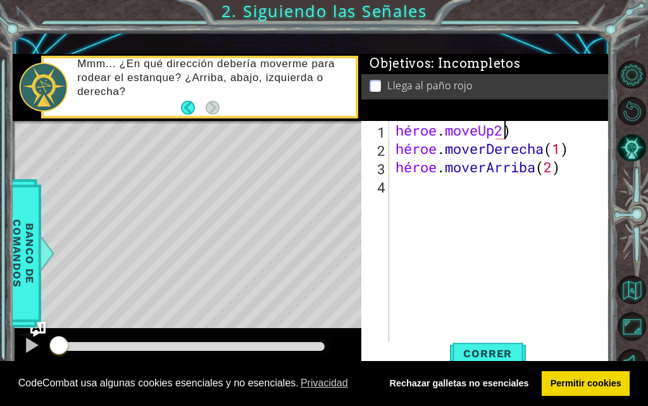
scroll to position [0, 4]
type textarea "hero.moveUp"
drag, startPoint x: 618, startPoint y: 227, endPoint x: 524, endPoint y: 203, distance: 97.2
click at [517, 217] on div "1 [DEMOGRAPHIC_DATA] XXXXXXXXXXXXXXXXXXXXXXXXXXXXXXXXXXXXXXXXXXXXXXXXXXXXXXXXXX…" at bounding box center [324, 203] width 648 height 406
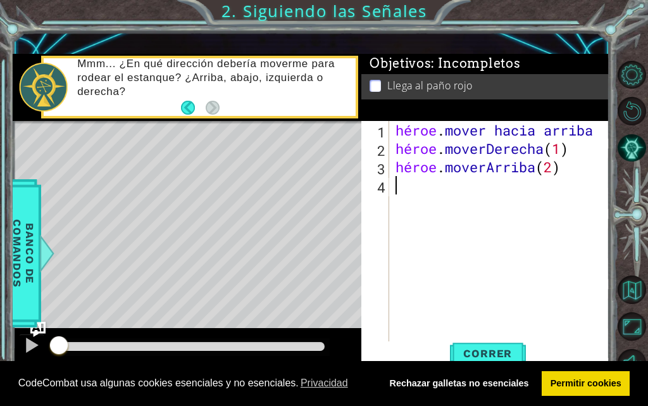
drag, startPoint x: 564, startPoint y: 182, endPoint x: 460, endPoint y: 184, distance: 104.5
click at [459, 187] on div "héroe . mover hacia arriba héroe . moverDerecha ( 1 ) héroe . [GEOGRAPHIC_DATA]…" at bounding box center [503, 249] width 220 height 257
